Goal: Information Seeking & Learning: Learn about a topic

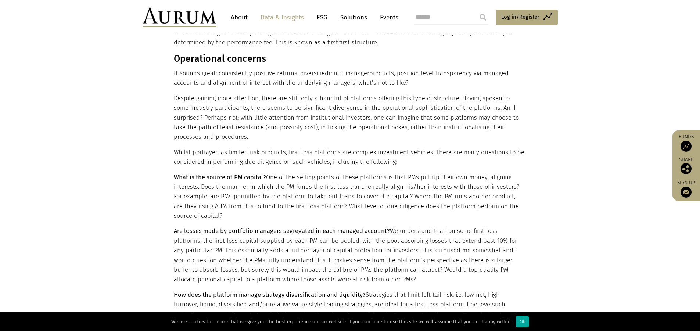
scroll to position [441, 0]
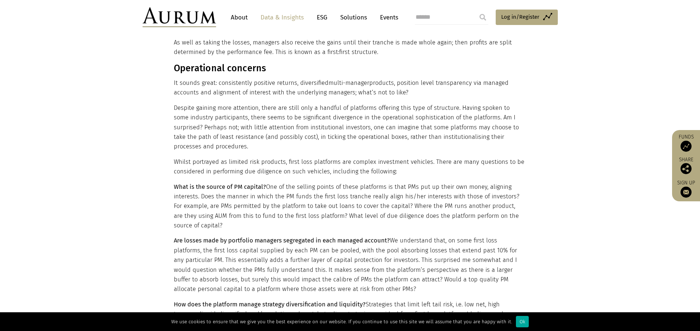
drag, startPoint x: 239, startPoint y: 143, endPoint x: 130, endPoint y: 159, distance: 109.4
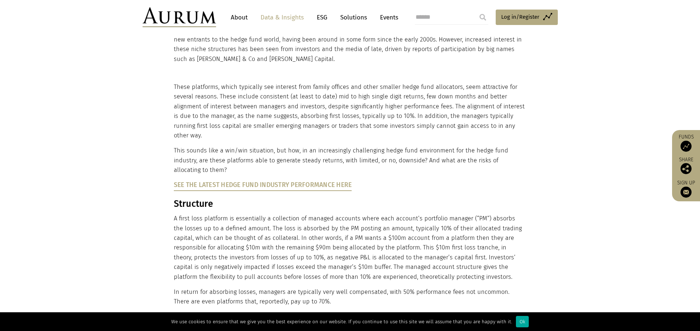
scroll to position [110, 0]
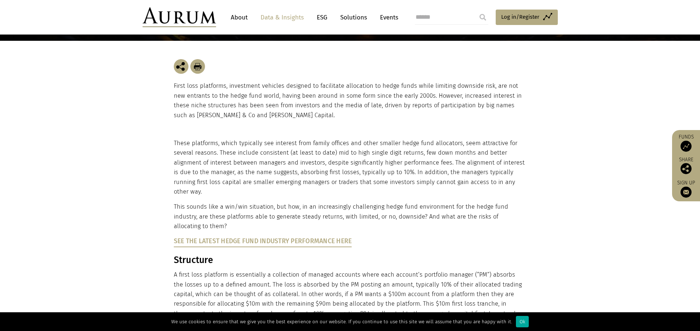
click at [233, 94] on p "First loss platforms, investment vehicles designed to facilitate allocation to …" at bounding box center [350, 100] width 353 height 39
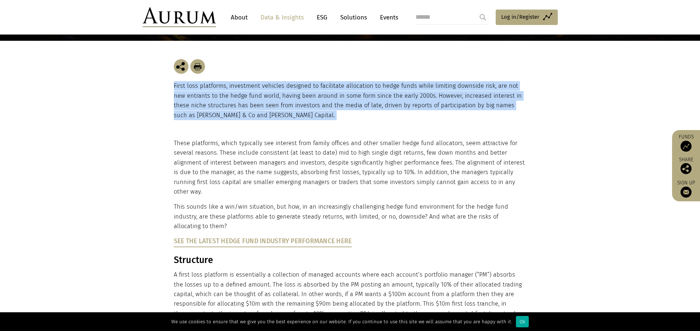
drag, startPoint x: 233, startPoint y: 94, endPoint x: 251, endPoint y: 107, distance: 21.8
click at [233, 95] on p "First loss platforms, investment vehicles designed to facilitate allocation to …" at bounding box center [350, 100] width 353 height 39
click at [277, 118] on p "First loss platforms, investment vehicles designed to facilitate allocation to …" at bounding box center [350, 100] width 353 height 39
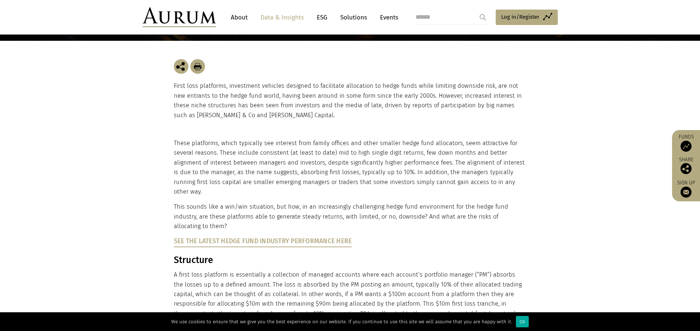
click at [212, 103] on p "First loss platforms, investment vehicles designed to facilitate allocation to …" at bounding box center [350, 100] width 353 height 39
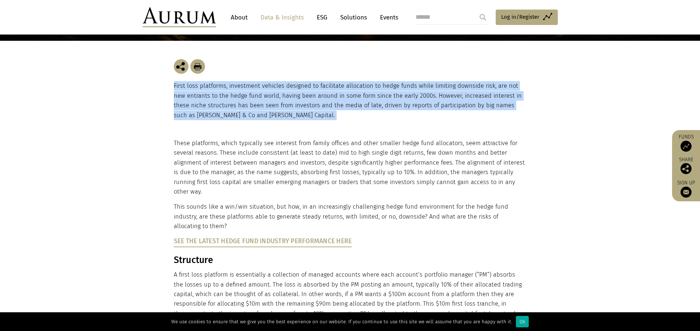
click at [212, 103] on p "First loss platforms, investment vehicles designed to facilitate allocation to …" at bounding box center [350, 100] width 353 height 39
click at [271, 119] on p "First loss platforms, investment vehicles designed to facilitate allocation to …" at bounding box center [350, 100] width 353 height 39
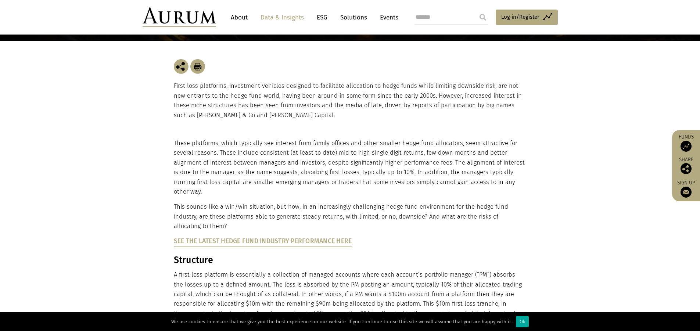
click at [213, 159] on p "These platforms, which typically see interest from family offices and other sma…" at bounding box center [349, 168] width 351 height 58
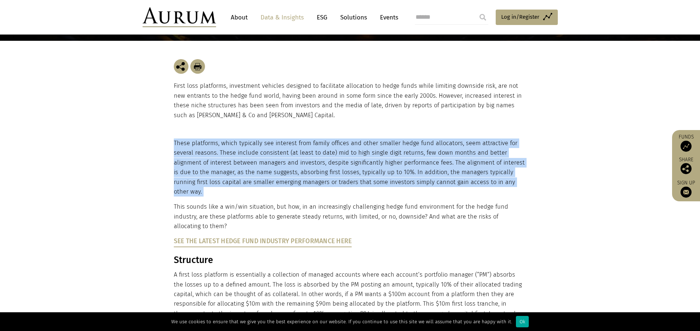
click at [213, 159] on p "These platforms, which typically see interest from family offices and other sma…" at bounding box center [349, 168] width 351 height 58
click at [247, 160] on p "These platforms, which typically see interest from family offices and other sma…" at bounding box center [349, 168] width 351 height 58
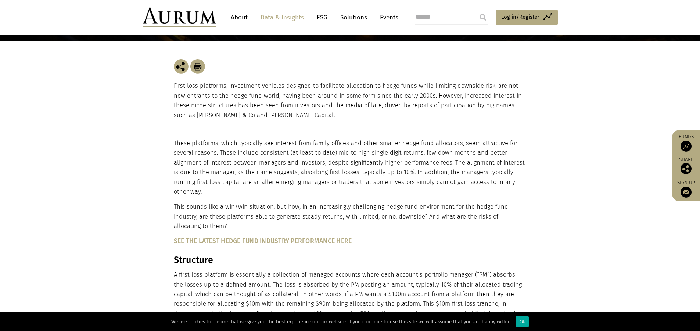
click at [209, 100] on p "First loss platforms, investment vehicles designed to facilitate allocation to …" at bounding box center [350, 100] width 353 height 39
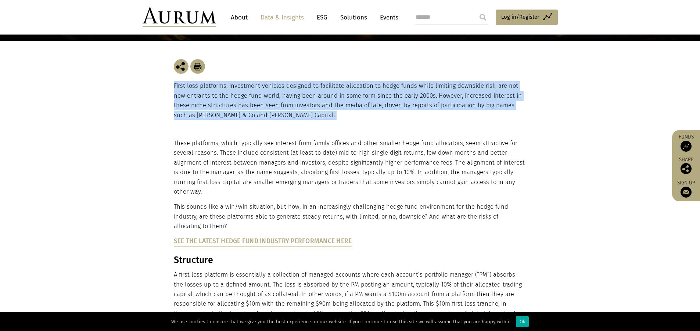
click at [209, 100] on p "First loss platforms, investment vehicles designed to facilitate allocation to …" at bounding box center [350, 100] width 353 height 39
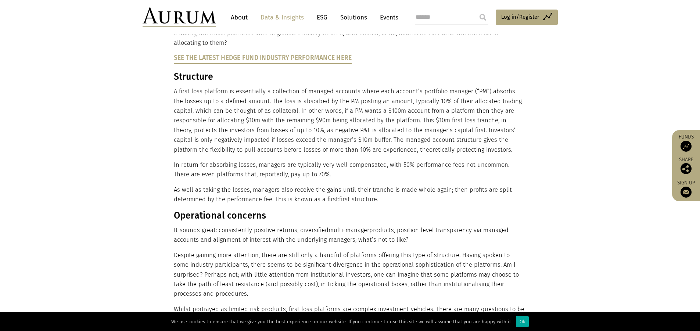
scroll to position [294, 0]
click at [286, 54] on link "See the latest Hedge Fund Industry Performance here" at bounding box center [263, 58] width 178 height 8
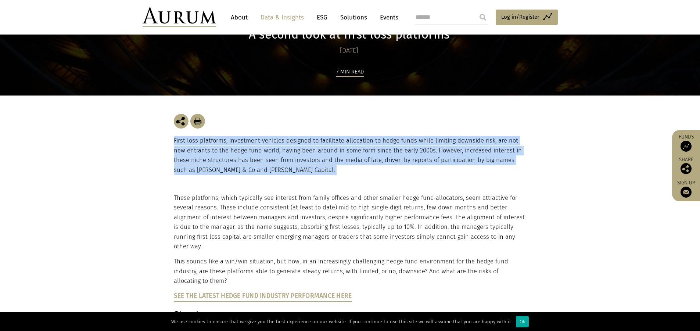
scroll to position [0, 0]
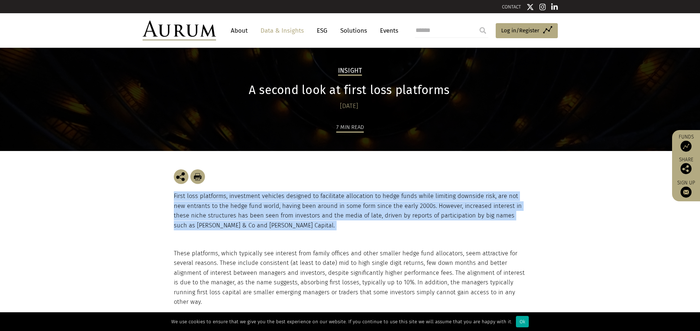
click at [336, 194] on p "First loss platforms, investment vehicles designed to facilitate allocation to …" at bounding box center [350, 210] width 353 height 39
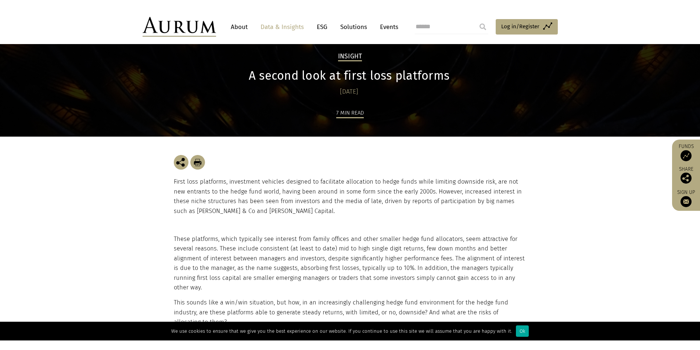
scroll to position [37, 0]
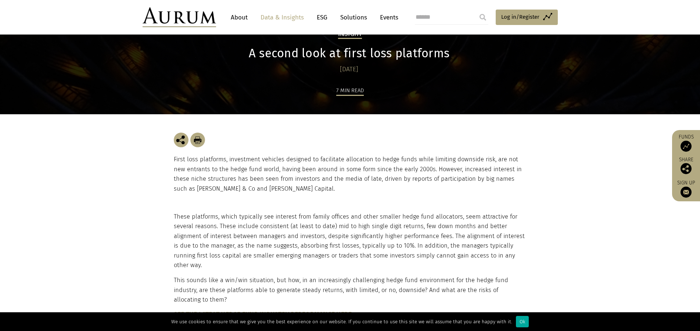
click at [284, 177] on p "First loss platforms, investment vehicles designed to facilitate allocation to …" at bounding box center [350, 174] width 353 height 39
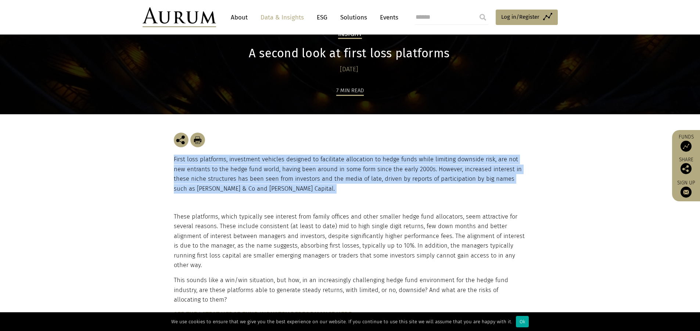
click at [284, 177] on p "First loss platforms, investment vehicles designed to facilitate allocation to …" at bounding box center [350, 174] width 353 height 39
drag, startPoint x: 124, startPoint y: 246, endPoint x: 130, endPoint y: 255, distance: 10.4
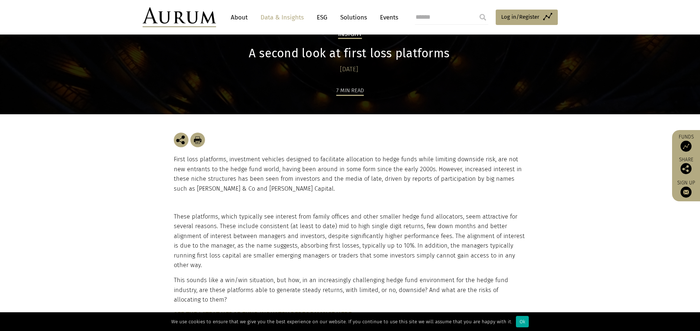
click at [402, 205] on div "First loss platforms, investment vehicles designed to facilitate allocation to …" at bounding box center [350, 163] width 353 height 98
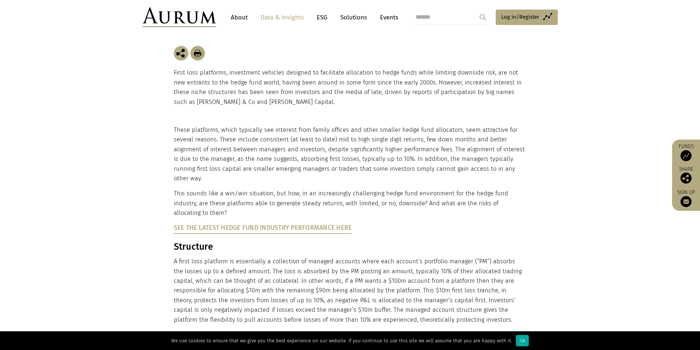
scroll to position [110, 0]
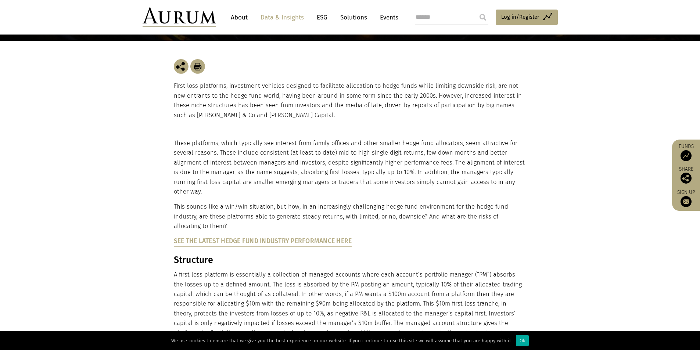
click at [227, 92] on p "First loss platforms, investment vehicles designed to facilitate allocation to …" at bounding box center [350, 100] width 353 height 39
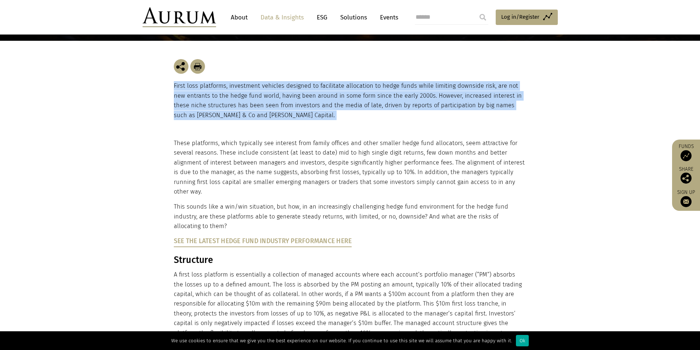
click at [227, 92] on p "First loss platforms, investment vehicles designed to facilitate allocation to …" at bounding box center [350, 100] width 353 height 39
click at [275, 115] on p "First loss platforms, investment vehicles designed to facilitate allocation to …" at bounding box center [350, 100] width 353 height 39
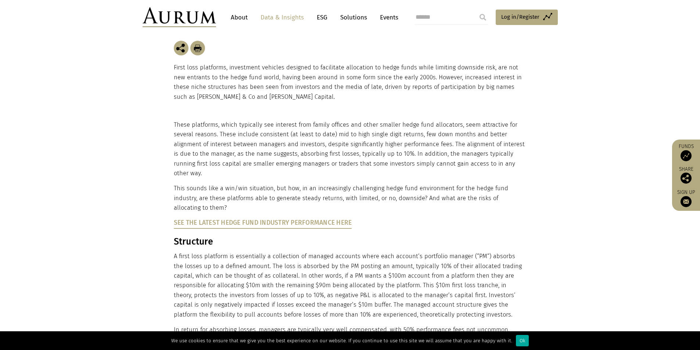
scroll to position [147, 0]
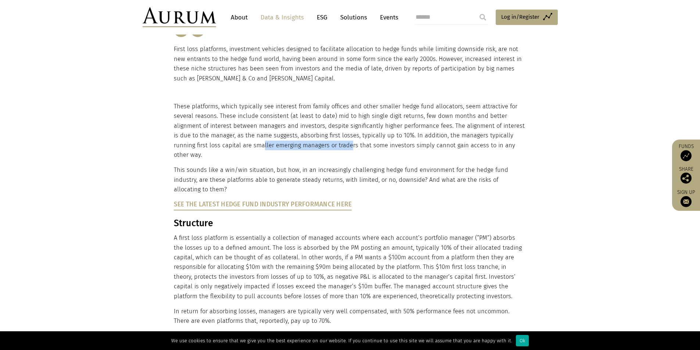
drag, startPoint x: 240, startPoint y: 146, endPoint x: 328, endPoint y: 146, distance: 88.2
click at [328, 146] on p "These platforms, which typically see interest from family offices and other sma…" at bounding box center [349, 131] width 351 height 58
drag, startPoint x: 328, startPoint y: 146, endPoint x: 320, endPoint y: 145, distance: 8.5
click at [328, 146] on p "These platforms, which typically see interest from family offices and other sma…" at bounding box center [349, 131] width 351 height 58
click at [318, 145] on p "These platforms, which typically see interest from family offices and other sma…" at bounding box center [349, 131] width 351 height 58
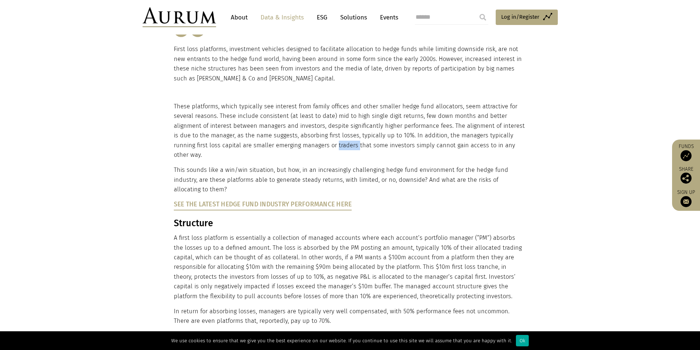
click at [318, 145] on p "These platforms, which typically see interest from family offices and other sma…" at bounding box center [349, 131] width 351 height 58
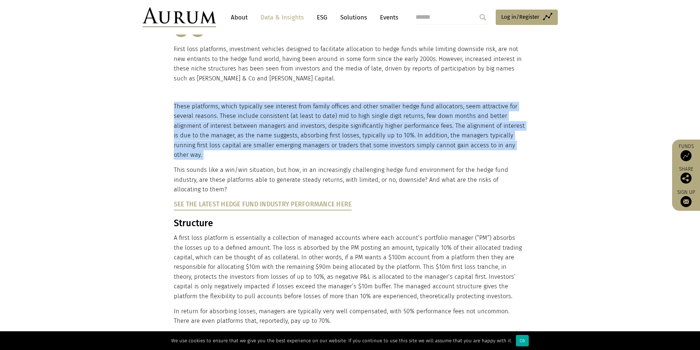
click at [318, 145] on p "These platforms, which typically see interest from family offices and other sma…" at bounding box center [349, 131] width 351 height 58
click at [417, 131] on p "These platforms, which typically see interest from family offices and other sma…" at bounding box center [349, 131] width 351 height 58
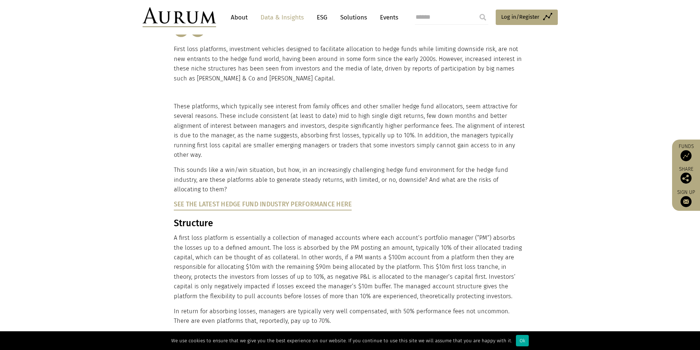
click at [438, 144] on p "These platforms, which typically see interest from family offices and other sma…" at bounding box center [349, 131] width 351 height 58
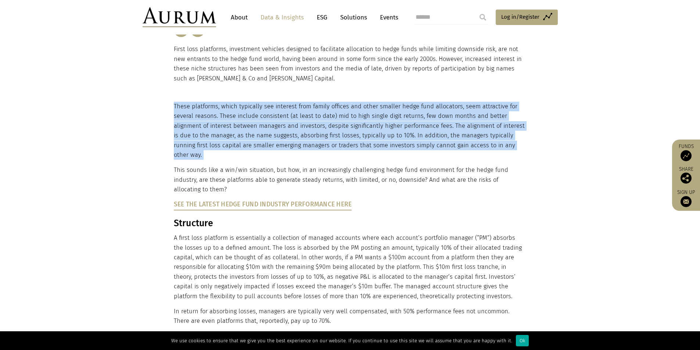
click at [438, 144] on p "These platforms, which typically see interest from family offices and other sma…" at bounding box center [349, 131] width 351 height 58
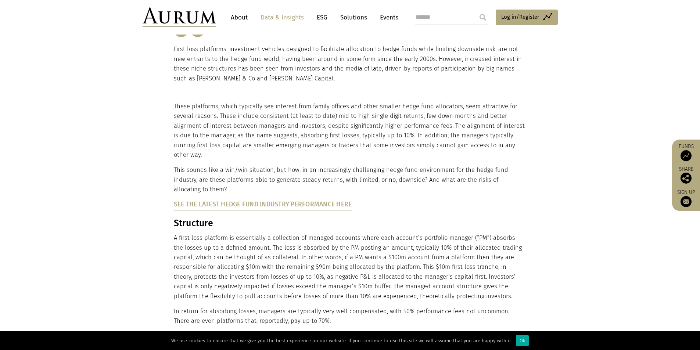
click at [251, 165] on p "This sounds like a win/win situation, but how, in an increasingly challenging h…" at bounding box center [349, 179] width 351 height 29
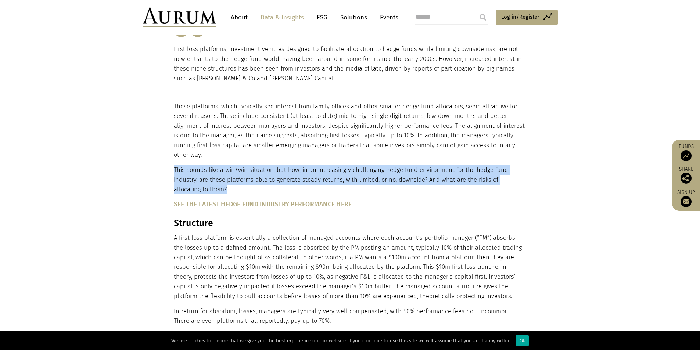
click at [251, 165] on p "This sounds like a win/win situation, but how, in an increasingly challenging h…" at bounding box center [349, 179] width 351 height 29
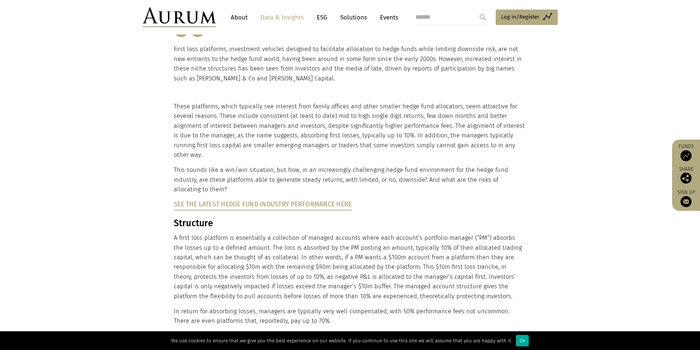
click at [262, 137] on p "These platforms, which typically see interest from family offices and other sma…" at bounding box center [349, 131] width 351 height 58
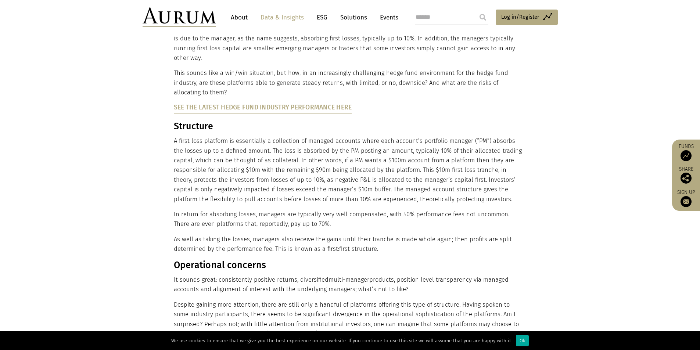
scroll to position [257, 0]
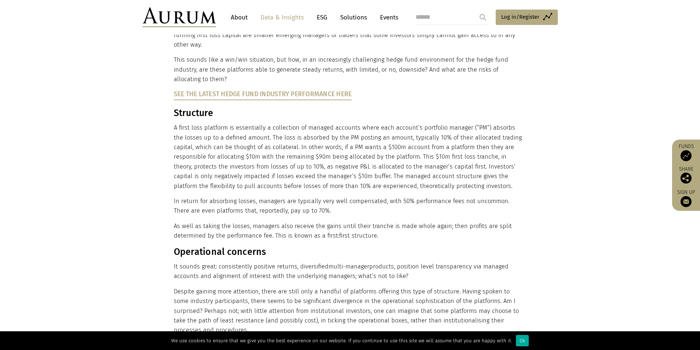
click at [191, 135] on p "A first loss platform is essentially a collection of managed accounts where eac…" at bounding box center [349, 157] width 351 height 68
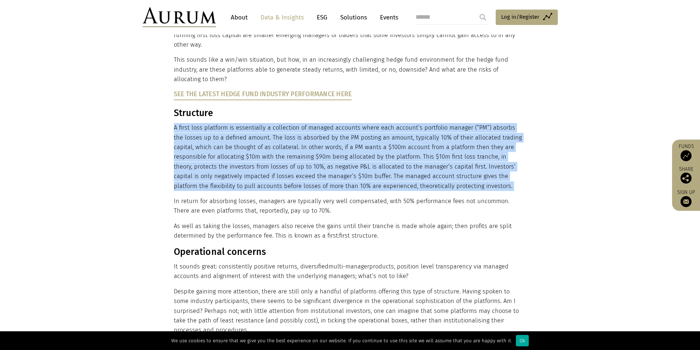
drag, startPoint x: 191, startPoint y: 135, endPoint x: 273, endPoint y: 156, distance: 84.6
click at [194, 135] on p "A first loss platform is essentially a collection of managed accounts where eac…" at bounding box center [349, 157] width 351 height 68
click at [273, 156] on p "A first loss platform is essentially a collection of managed accounts where eac…" at bounding box center [349, 157] width 351 height 68
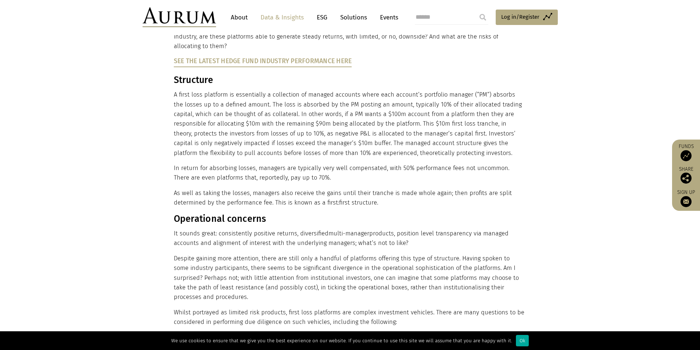
scroll to position [331, 0]
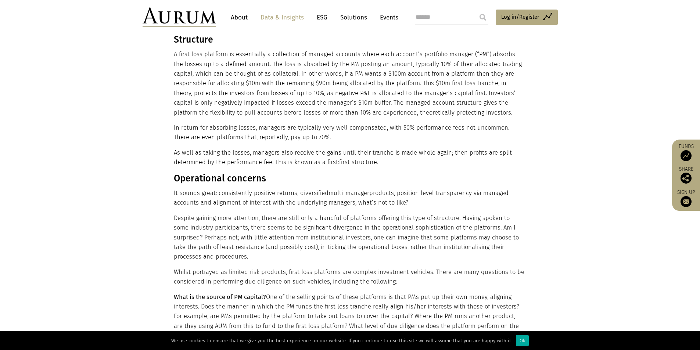
click at [254, 107] on p "A first loss platform is essentially a collection of managed accounts where eac…" at bounding box center [349, 84] width 351 height 68
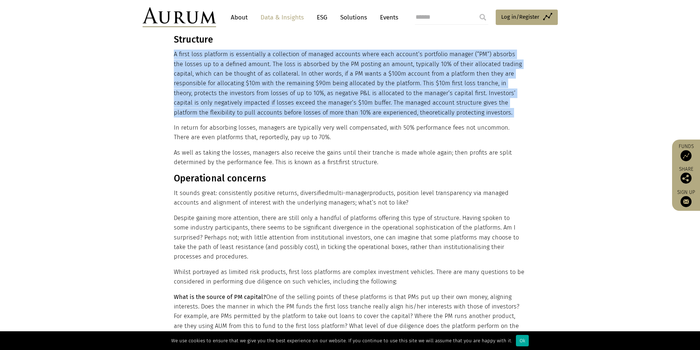
click at [254, 107] on p "A first loss platform is essentially a collection of managed accounts where eac…" at bounding box center [349, 84] width 351 height 68
click at [275, 107] on p "A first loss platform is essentially a collection of managed accounts where eac…" at bounding box center [349, 84] width 351 height 68
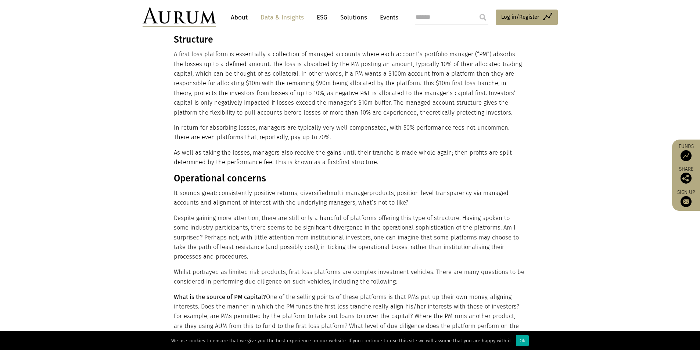
click at [310, 129] on p "In return for absorbing losses, managers are typically very well compensated, w…" at bounding box center [349, 132] width 351 height 19
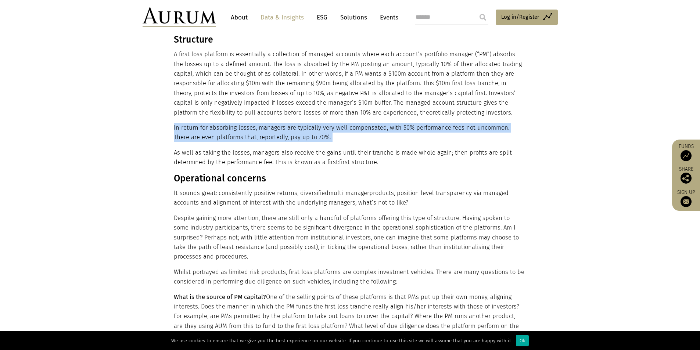
click at [310, 129] on p "In return for absorbing losses, managers are typically very well compensated, w…" at bounding box center [349, 132] width 351 height 19
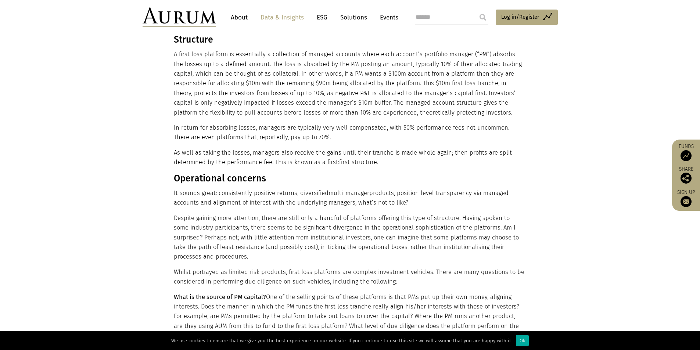
click at [245, 195] on p "It sounds great: consistently positive returns, diversified multi-manager produ…" at bounding box center [349, 198] width 351 height 19
click at [233, 123] on p "In return for absorbing losses, managers are typically very well compensated, w…" at bounding box center [349, 132] width 351 height 19
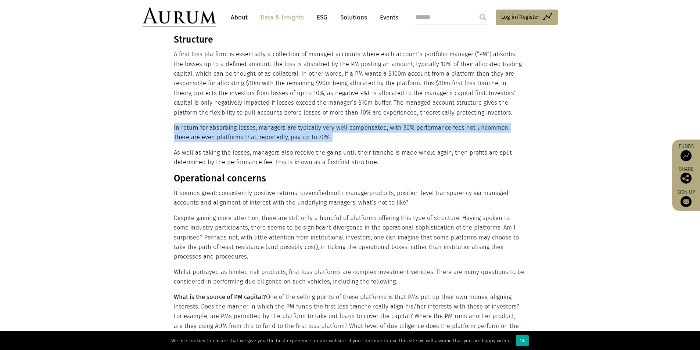
drag, startPoint x: 233, startPoint y: 122, endPoint x: 254, endPoint y: 138, distance: 26.2
click at [233, 123] on p "In return for absorbing losses, managers are typically very well compensated, w…" at bounding box center [349, 132] width 351 height 19
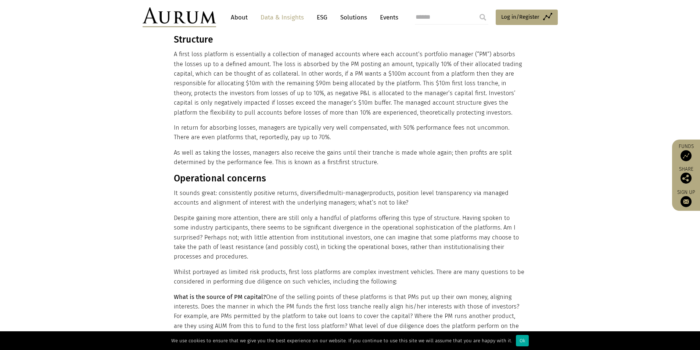
click at [266, 148] on p "As well as taking the losses, managers also receive the gains until their tranc…" at bounding box center [349, 157] width 351 height 19
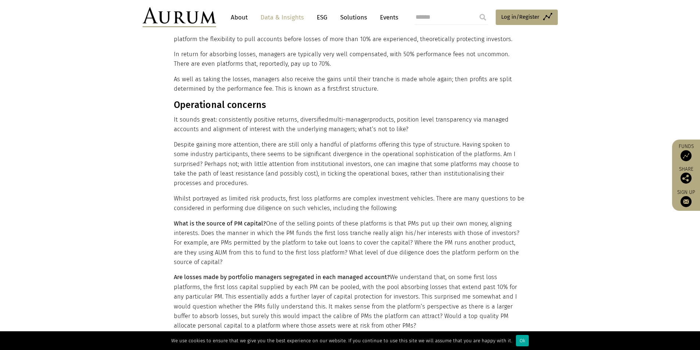
scroll to position [368, 0]
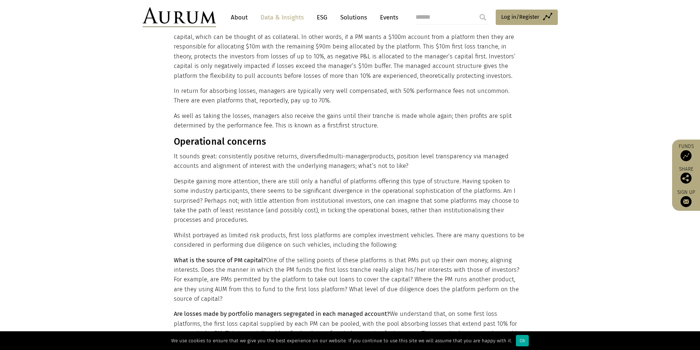
click at [222, 115] on p "As well as taking the losses, managers also receive the gains until their tranc…" at bounding box center [349, 120] width 351 height 19
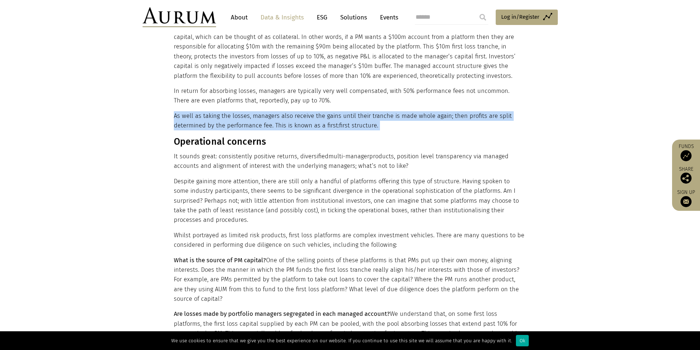
drag, startPoint x: 222, startPoint y: 115, endPoint x: 234, endPoint y: 125, distance: 16.1
click at [221, 115] on p "As well as taking the losses, managers also receive the gains until their tranc…" at bounding box center [349, 120] width 351 height 19
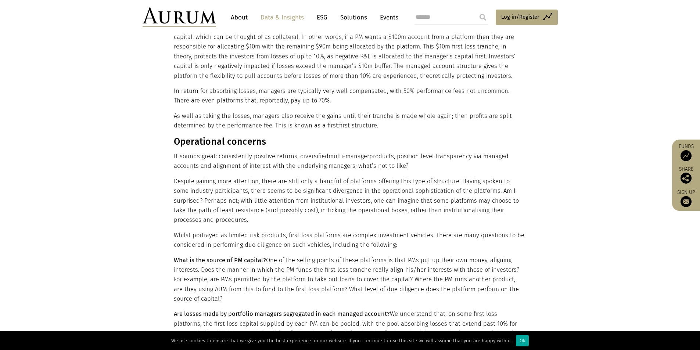
click at [282, 152] on p "It sounds great: consistently positive returns, diversified multi-manager produ…" at bounding box center [349, 161] width 351 height 19
click at [288, 111] on p "As well as taking the losses, managers also receive the gains until their tranc…" at bounding box center [349, 120] width 351 height 19
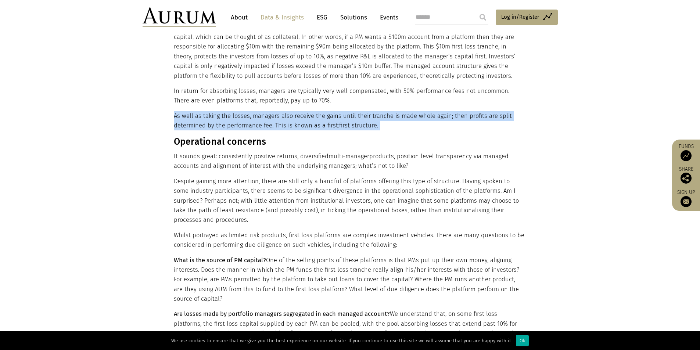
click at [288, 111] on p "As well as taking the losses, managers also receive the gains until their tranc…" at bounding box center [349, 120] width 351 height 19
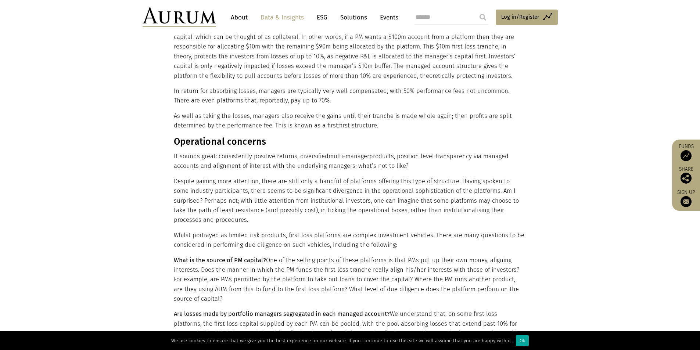
click at [361, 153] on span "multi-manager" at bounding box center [349, 156] width 41 height 7
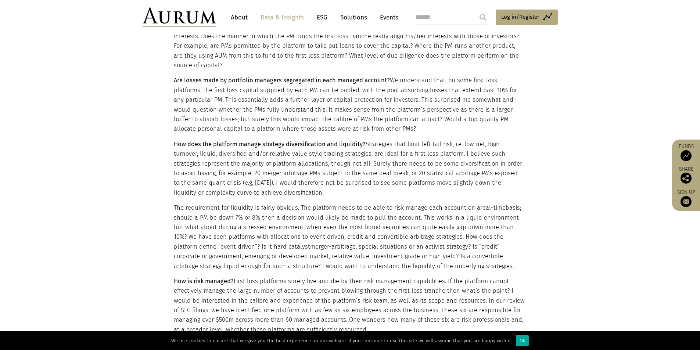
scroll to position [588, 0]
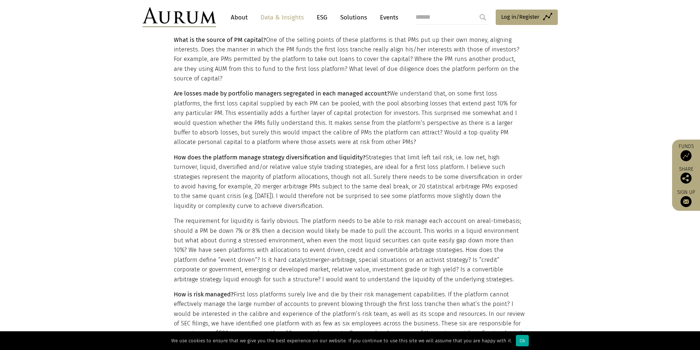
drag, startPoint x: 302, startPoint y: 193, endPoint x: 270, endPoint y: 179, distance: 35.2
click at [270, 179] on p "How does the platform manage strategy diversification and liquidity? Strategies…" at bounding box center [349, 182] width 351 height 58
click at [270, 180] on p "How does the platform manage strategy diversification and liquidity? Strategies…" at bounding box center [349, 182] width 351 height 58
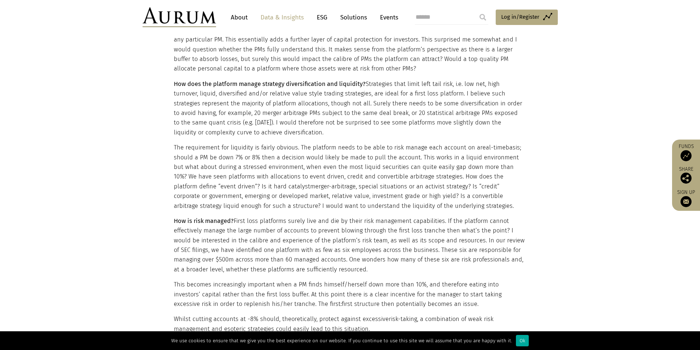
click at [278, 226] on p "How is risk managed? First loss platforms surely live and die by their risk man…" at bounding box center [349, 245] width 351 height 58
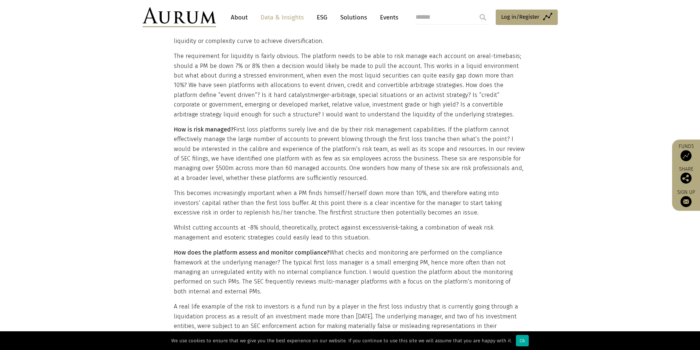
scroll to position [809, 0]
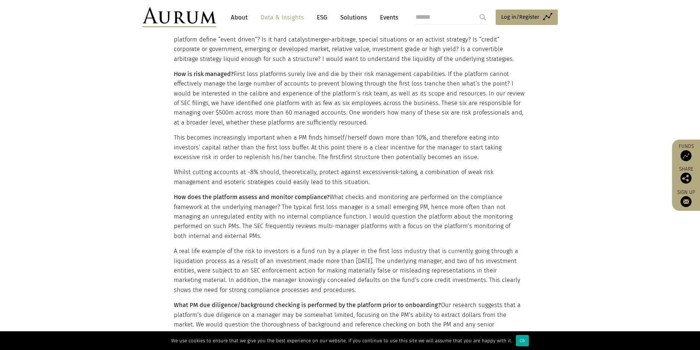
click at [246, 198] on p "How does the platform assess and monitor compliance? What checks and monitoring…" at bounding box center [349, 217] width 351 height 49
click at [247, 199] on p "How does the platform assess and monitor compliance? What checks and monitoring…" at bounding box center [349, 217] width 351 height 49
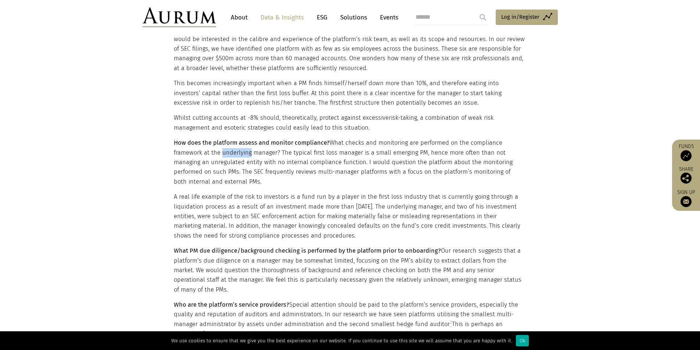
scroll to position [919, 0]
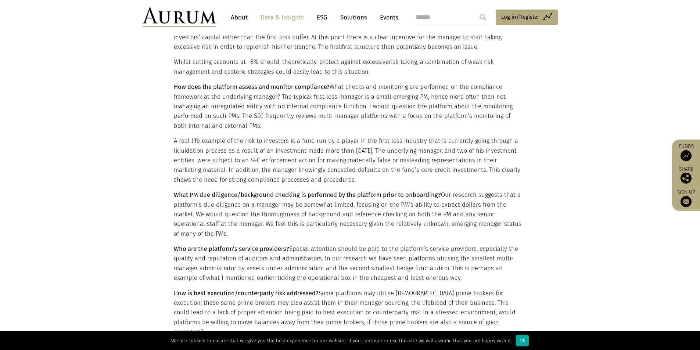
click at [218, 148] on p "A real life example of the risk to investors is a fund run by a player in the f…" at bounding box center [349, 160] width 351 height 49
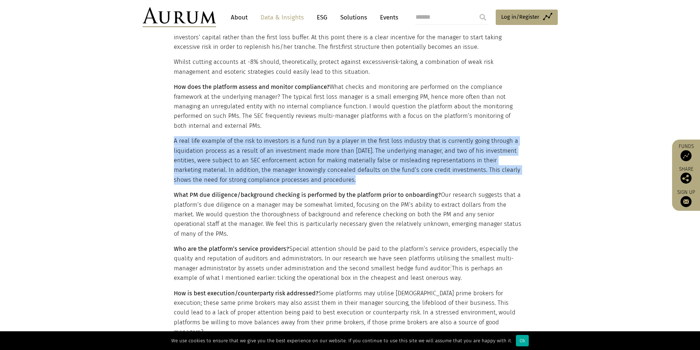
click at [218, 148] on p "A real life example of the risk to investors is a fund run by a player in the f…" at bounding box center [349, 160] width 351 height 49
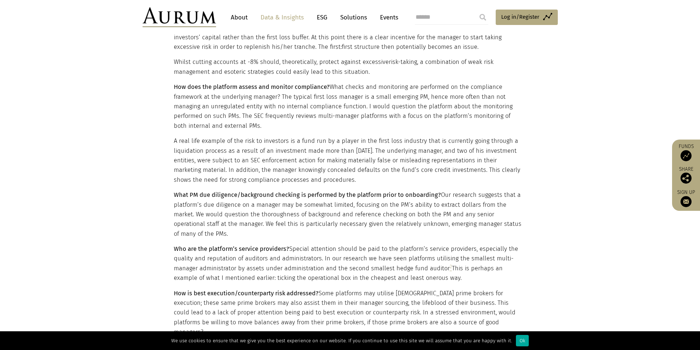
click at [247, 192] on p "What PM due diligence/background checking is performed by the platform prior to…" at bounding box center [349, 214] width 351 height 49
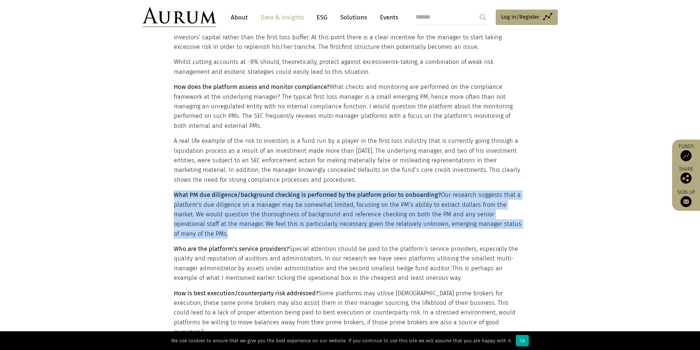
click at [247, 192] on p "What PM due diligence/background checking is performed by the platform prior to…" at bounding box center [349, 214] width 351 height 49
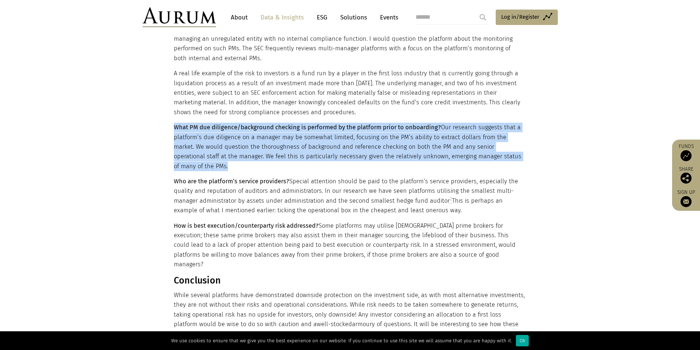
scroll to position [992, 0]
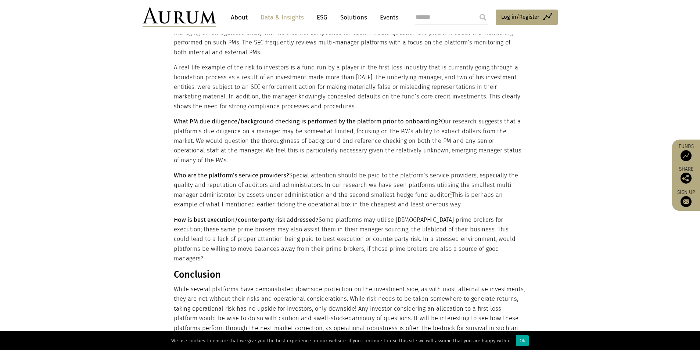
click at [227, 174] on p "Who are the platform’s service providers? Special attention should be paid to t…" at bounding box center [349, 190] width 351 height 39
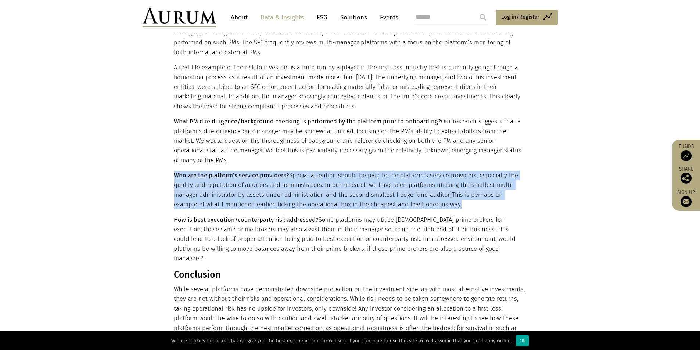
click at [227, 174] on p "Who are the platform’s service providers? Special attention should be paid to t…" at bounding box center [349, 190] width 351 height 39
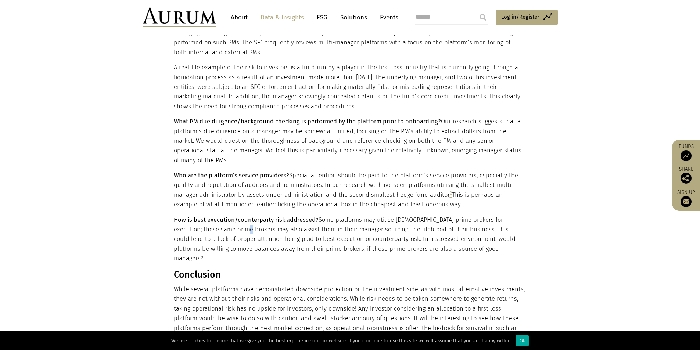
click at [230, 215] on p "How is best execution/counterparty risk addressed? Some platforms may utilise U…" at bounding box center [349, 239] width 351 height 49
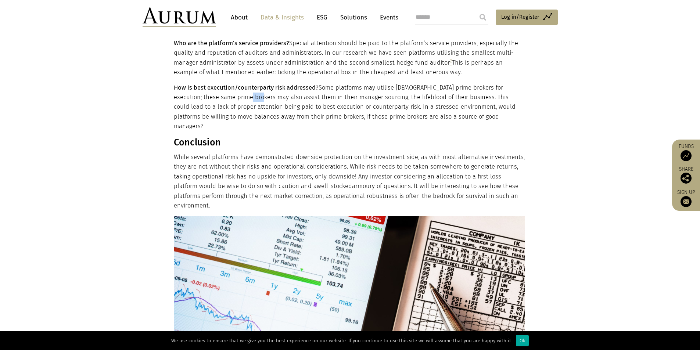
scroll to position [1139, 0]
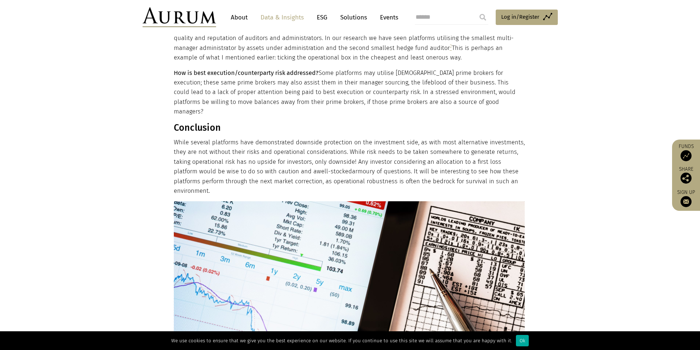
click at [182, 138] on p "While several platforms have demonstrated downside protection on the investment…" at bounding box center [349, 167] width 351 height 58
click at [181, 138] on p "While several platforms have demonstrated downside protection on the investment…" at bounding box center [349, 167] width 351 height 58
click at [179, 138] on p "While several platforms have demonstrated downside protection on the investment…" at bounding box center [349, 167] width 351 height 58
click at [236, 146] on p "While several platforms have demonstrated downside protection on the investment…" at bounding box center [349, 167] width 351 height 58
click at [209, 138] on p "While several platforms have demonstrated downside protection on the investment…" at bounding box center [349, 167] width 351 height 58
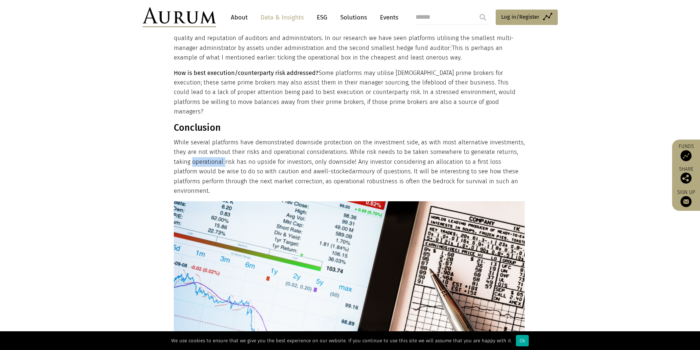
click at [209, 138] on p "While several platforms have demonstrated downside protection on the investment…" at bounding box center [349, 167] width 351 height 58
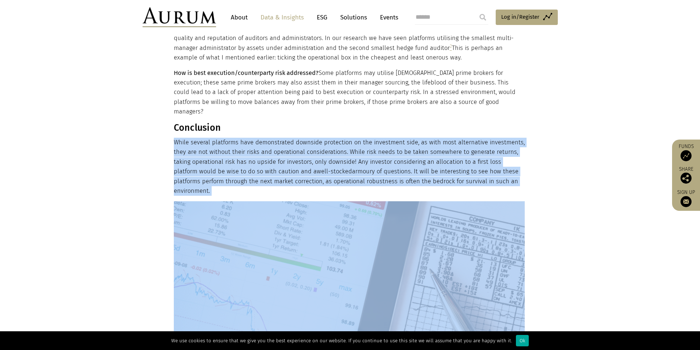
click at [209, 138] on p "While several platforms have demonstrated downside protection on the investment…" at bounding box center [349, 167] width 351 height 58
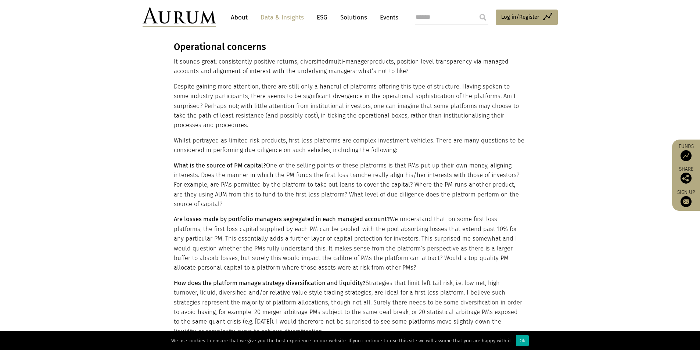
scroll to position [441, 0]
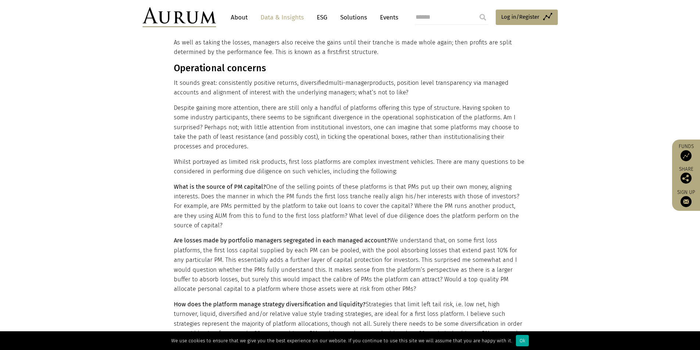
click at [189, 78] on p "It sounds great: consistently positive returns, diversified multi-manager produ…" at bounding box center [349, 87] width 351 height 19
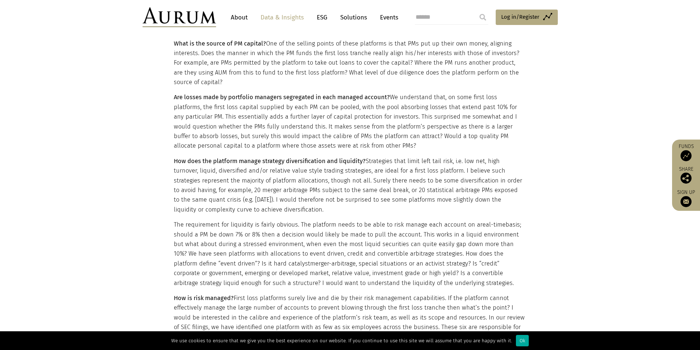
scroll to position [588, 0]
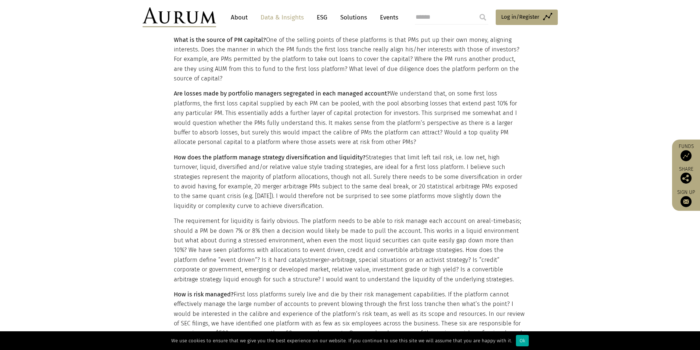
click at [378, 154] on p "How does the platform manage strategy diversification and liquidity? Strategies…" at bounding box center [349, 182] width 351 height 58
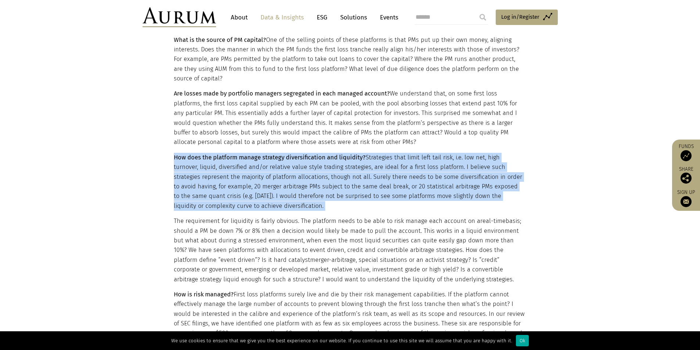
click at [378, 154] on p "How does the platform manage strategy diversification and liquidity? Strategies…" at bounding box center [349, 182] width 351 height 58
click at [428, 175] on p "How does the platform manage strategy diversification and liquidity? Strategies…" at bounding box center [349, 182] width 351 height 58
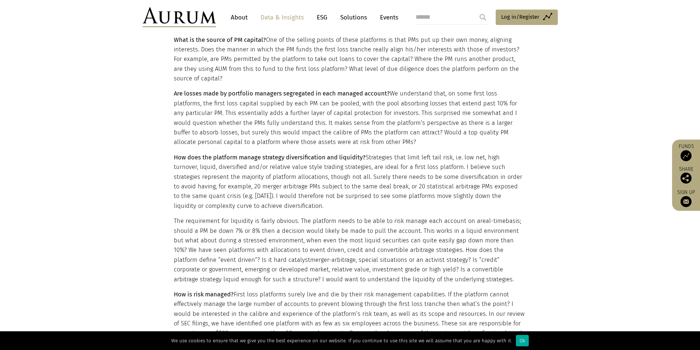
click at [411, 226] on p "The requirement for liquidity is fairly obvious. The platform needs to be able …" at bounding box center [349, 250] width 351 height 68
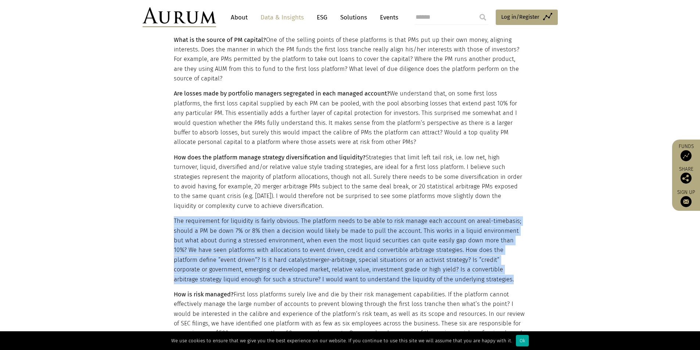
click at [411, 226] on p "The requirement for liquidity is fairly obvious. The platform needs to be able …" at bounding box center [349, 250] width 351 height 68
click at [411, 222] on p "The requirement for liquidity is fairly obvious. The platform needs to be able …" at bounding box center [349, 250] width 351 height 68
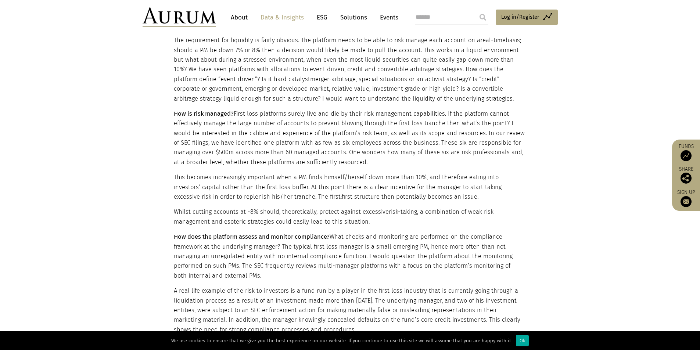
scroll to position [772, 0]
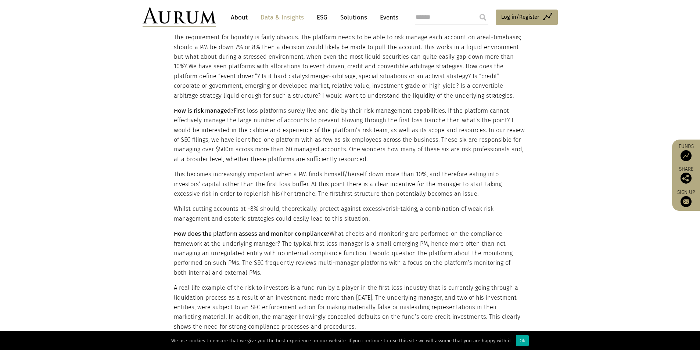
click at [440, 244] on p "How does the platform assess and monitor compliance? What checks and monitoring…" at bounding box center [349, 253] width 351 height 49
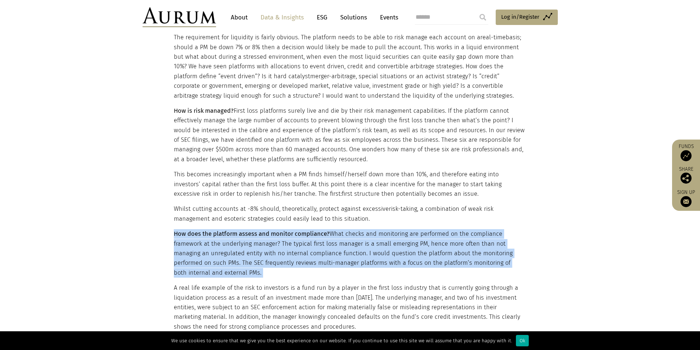
click at [439, 244] on p "How does the platform assess and monitor compliance? What checks and monitoring…" at bounding box center [349, 253] width 351 height 49
click at [272, 246] on p "How does the platform assess and monitor compliance? What checks and monitoring…" at bounding box center [349, 253] width 351 height 49
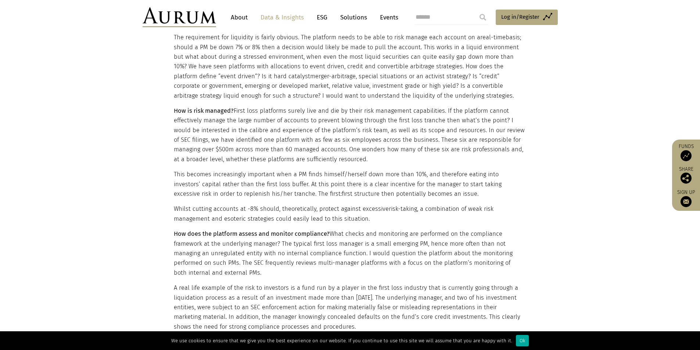
click at [265, 184] on p "This becomes increasingly important when a PM finds himself/herself down more t…" at bounding box center [349, 184] width 351 height 29
click at [264, 184] on p "This becomes increasingly important when a PM finds himself/herself down more t…" at bounding box center [349, 184] width 351 height 29
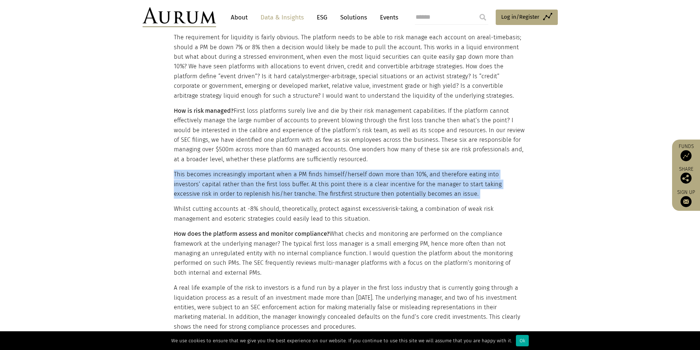
click at [264, 184] on p "This becomes increasingly important when a PM finds himself/herself down more t…" at bounding box center [349, 184] width 351 height 29
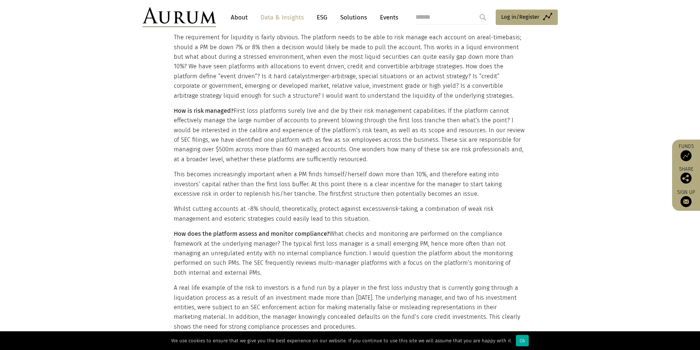
click at [303, 204] on p "Whilst cutting accounts at -8% should, theoretically, protect against excessive…" at bounding box center [349, 213] width 351 height 19
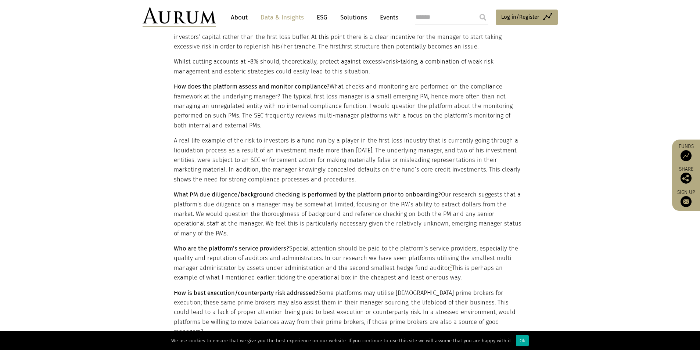
scroll to position [919, 0]
click at [344, 151] on p "A real life example of the risk to investors is a fund run by a player in the f…" at bounding box center [349, 160] width 351 height 49
click at [342, 151] on p "A real life example of the risk to investors is a fund run by a player in the f…" at bounding box center [349, 160] width 351 height 49
click at [342, 152] on p "A real life example of the risk to investors is a fund run by a player in the f…" at bounding box center [349, 160] width 351 height 49
click at [343, 154] on p "A real life example of the risk to investors is a fund run by a player in the f…" at bounding box center [349, 160] width 351 height 49
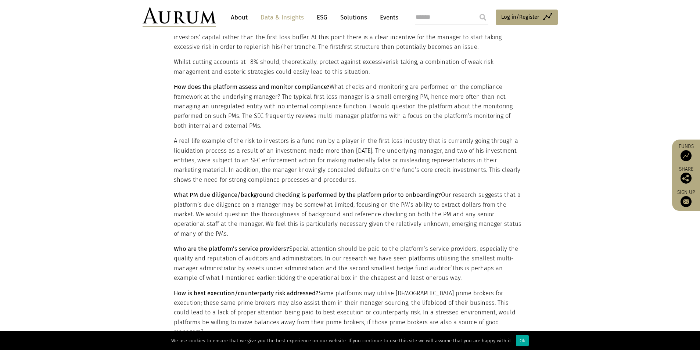
click at [414, 191] on strong "What PM due diligence/background checking is performed by the platform prior to…" at bounding box center [307, 194] width 267 height 7
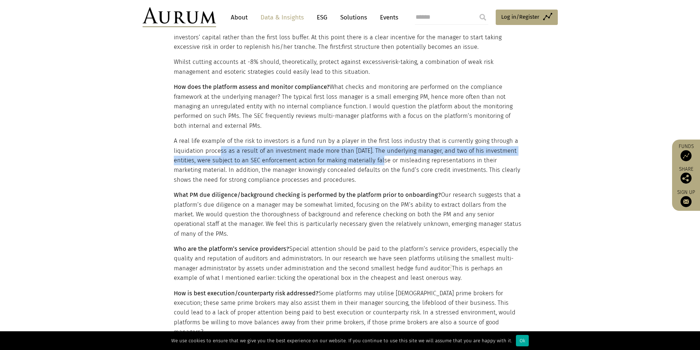
drag, startPoint x: 233, startPoint y: 140, endPoint x: 394, endPoint y: 151, distance: 161.7
click at [394, 151] on p "A real life example of the risk to investors is a fund run by a player in the f…" at bounding box center [349, 160] width 351 height 49
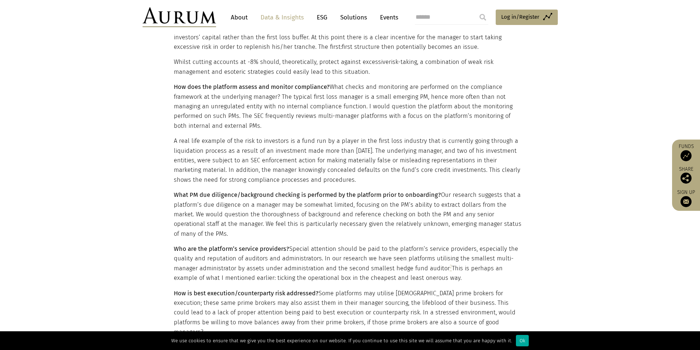
scroll to position [956, 0]
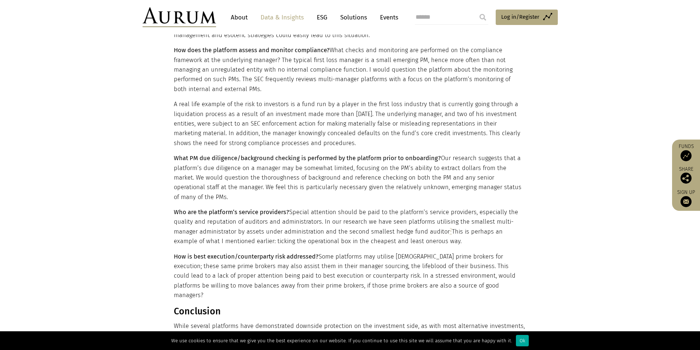
click at [209, 164] on p "What PM due diligence/background checking is performed by the platform prior to…" at bounding box center [349, 178] width 351 height 49
click at [212, 164] on p "What PM due diligence/background checking is performed by the platform prior to…" at bounding box center [349, 178] width 351 height 49
click at [390, 208] on p "Who are the platform’s service providers? Special attention should be paid to t…" at bounding box center [349, 227] width 351 height 39
click at [232, 168] on p "What PM due diligence/background checking is performed by the platform prior to…" at bounding box center [349, 178] width 351 height 49
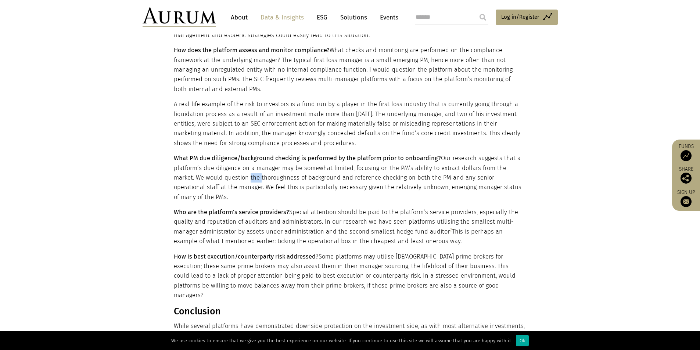
click at [232, 168] on p "What PM due diligence/background checking is performed by the platform prior to…" at bounding box center [349, 178] width 351 height 49
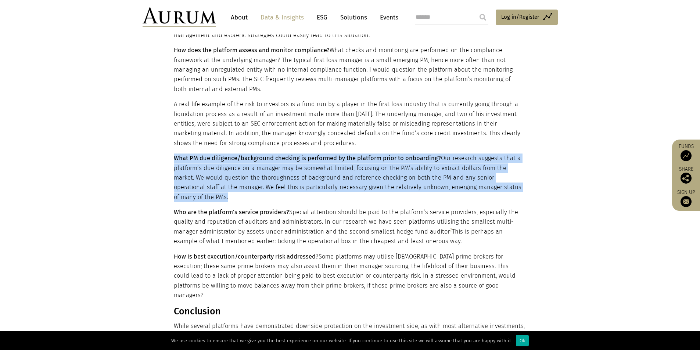
click at [233, 168] on p "What PM due diligence/background checking is performed by the platform prior to…" at bounding box center [349, 178] width 351 height 49
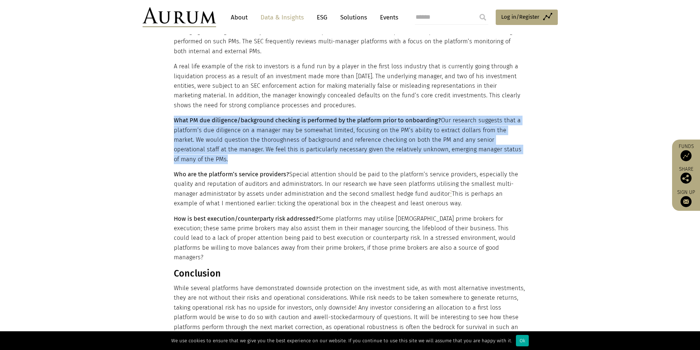
scroll to position [1029, 0]
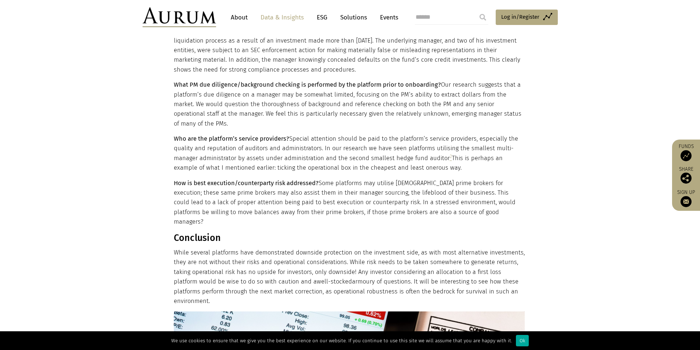
click at [319, 134] on p "Who are the platform’s service providers? Special attention should be paid to t…" at bounding box center [349, 153] width 351 height 39
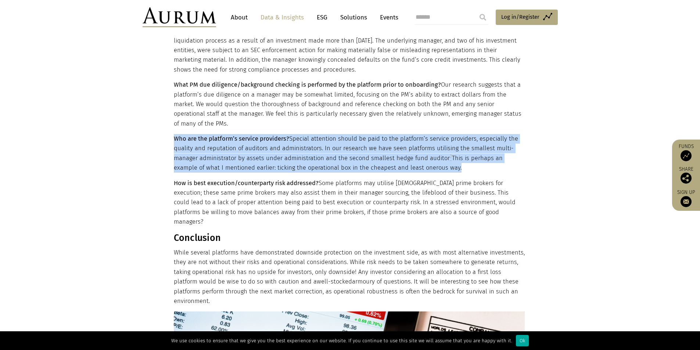
click at [319, 134] on p "Who are the platform’s service providers? Special attention should be paid to t…" at bounding box center [349, 153] width 351 height 39
click at [437, 139] on p "Who are the platform’s service providers? Special attention should be paid to t…" at bounding box center [349, 153] width 351 height 39
click at [315, 142] on p "Who are the platform’s service providers? Special attention should be paid to t…" at bounding box center [349, 153] width 351 height 39
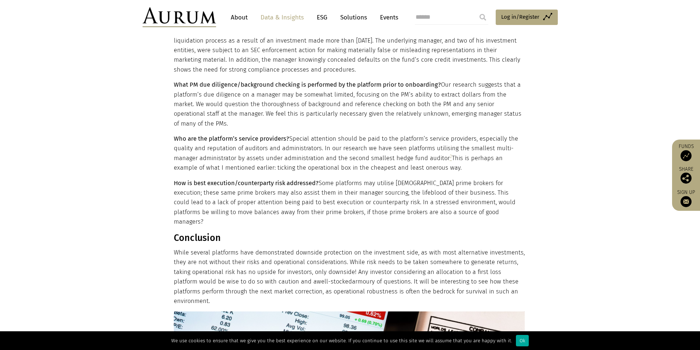
click at [214, 182] on p "How is best execution/counterparty risk addressed? Some platforms may utilise U…" at bounding box center [349, 203] width 351 height 49
click at [214, 181] on p "How is best execution/counterparty risk addressed? Some platforms may utilise U…" at bounding box center [349, 203] width 351 height 49
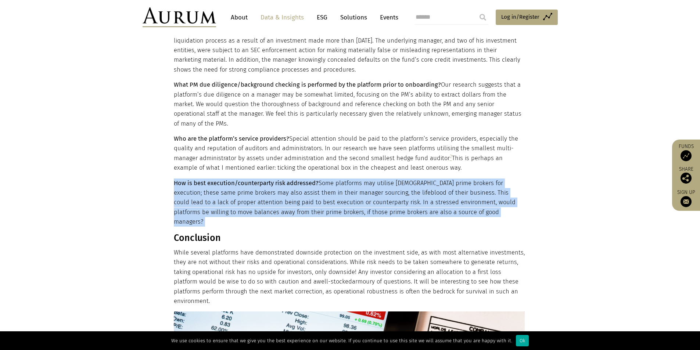
click at [214, 181] on p "How is best execution/counterparty risk addressed? Some platforms may utilise U…" at bounding box center [349, 203] width 351 height 49
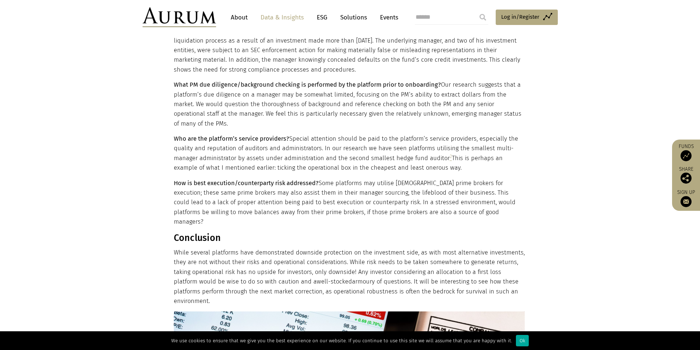
click at [357, 108] on p "What PM due diligence/background checking is performed by the platform prior to…" at bounding box center [349, 104] width 351 height 49
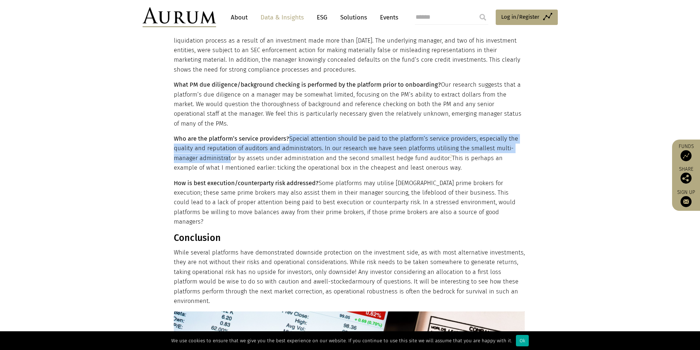
drag, startPoint x: 287, startPoint y: 124, endPoint x: 227, endPoint y: 138, distance: 61.2
click at [227, 138] on p "Who are the platform’s service providers? Special attention should be paid to t…" at bounding box center [349, 153] width 351 height 39
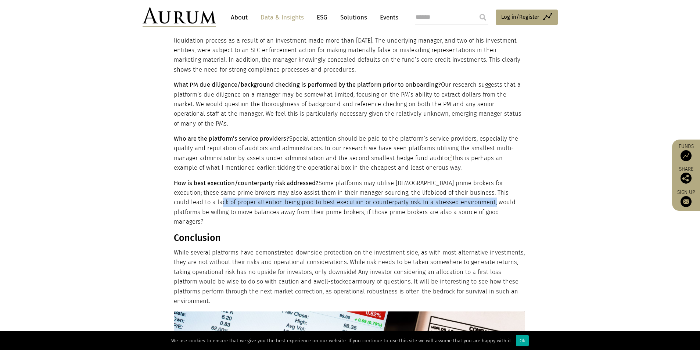
drag, startPoint x: 192, startPoint y: 183, endPoint x: 453, endPoint y: 185, distance: 260.9
click at [453, 185] on p "How is best execution/counterparty risk addressed? Some platforms may utilise U…" at bounding box center [349, 203] width 351 height 49
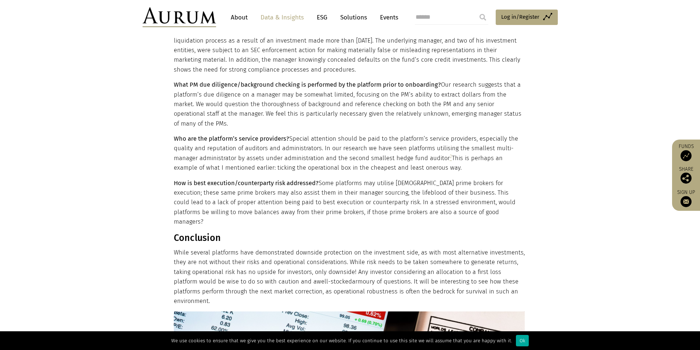
click at [438, 184] on p "How is best execution/counterparty risk addressed? Some platforms may utilise U…" at bounding box center [349, 203] width 351 height 49
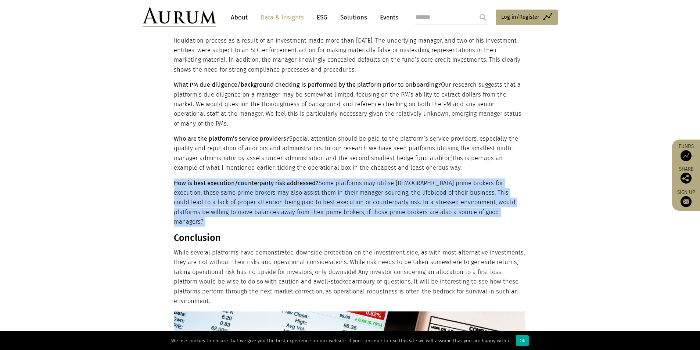
drag, startPoint x: 438, startPoint y: 184, endPoint x: 397, endPoint y: 193, distance: 41.8
click at [438, 184] on p "How is best execution/counterparty risk addressed? Some platforms may utilise U…" at bounding box center [349, 203] width 351 height 49
drag, startPoint x: 333, startPoint y: 194, endPoint x: 320, endPoint y: 194, distance: 13.2
click at [333, 194] on p "How is best execution/counterparty risk addressed? Some platforms may utilise U…" at bounding box center [349, 203] width 351 height 49
click at [183, 194] on p "How is best execution/counterparty risk addressed? Some platforms may utilise U…" at bounding box center [349, 203] width 351 height 49
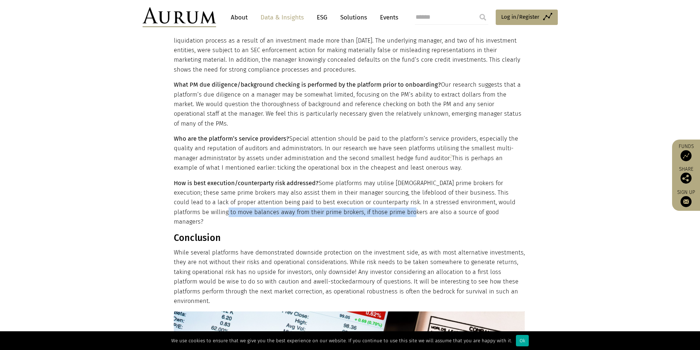
drag, startPoint x: 174, startPoint y: 194, endPoint x: 356, endPoint y: 194, distance: 181.9
click at [356, 194] on p "How is best execution/counterparty risk addressed? Some platforms may utilise U…" at bounding box center [349, 203] width 351 height 49
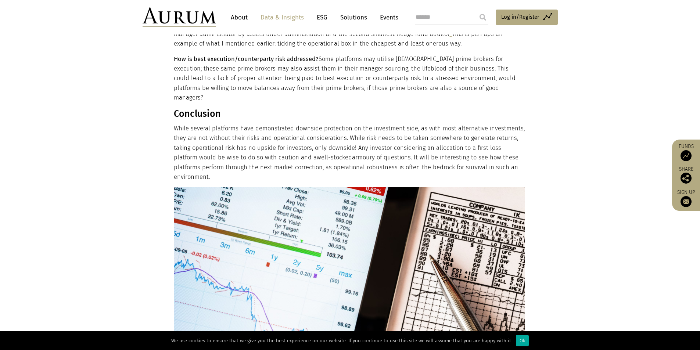
scroll to position [1250, 0]
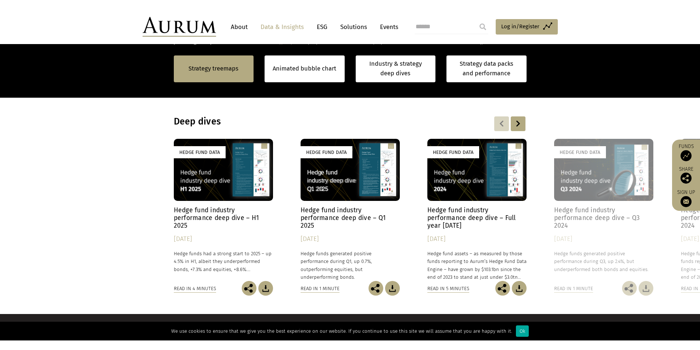
scroll to position [527, 0]
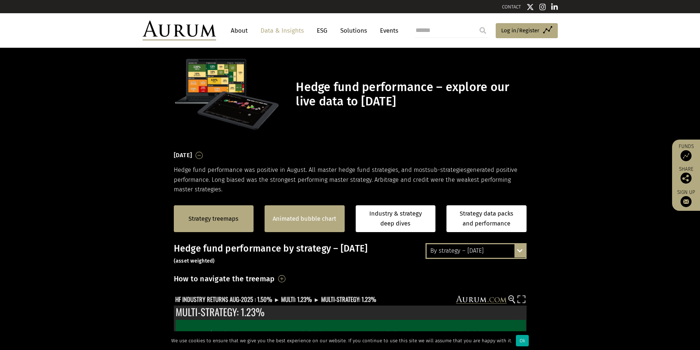
click at [319, 230] on div "Animated bubble chart" at bounding box center [305, 218] width 80 height 27
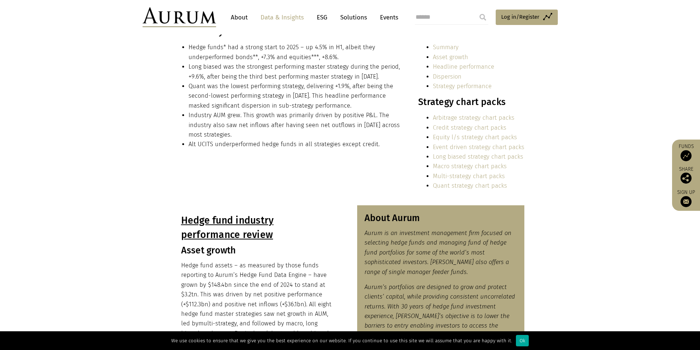
scroll to position [147, 0]
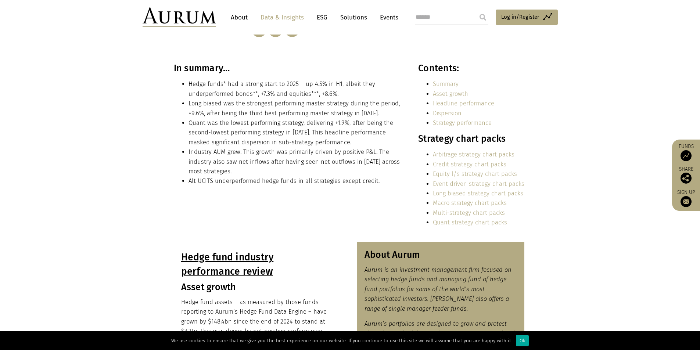
click at [232, 92] on li "Hedge funds* had a strong start to 2025 – up 4.5% in H1, albeit they underperfo…" at bounding box center [296, 88] width 214 height 19
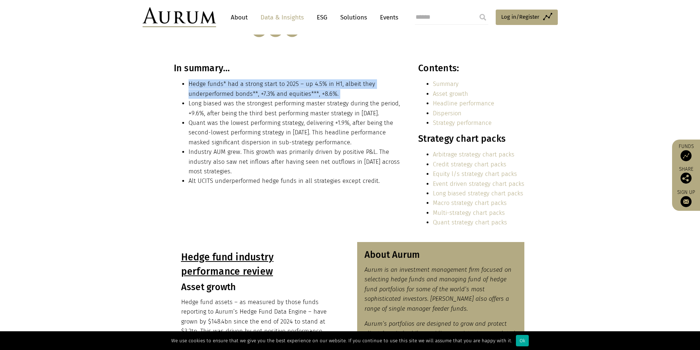
click at [232, 92] on li "Hedge funds* had a strong start to 2025 – up 4.5% in H1, albeit they underperfo…" at bounding box center [296, 88] width 214 height 19
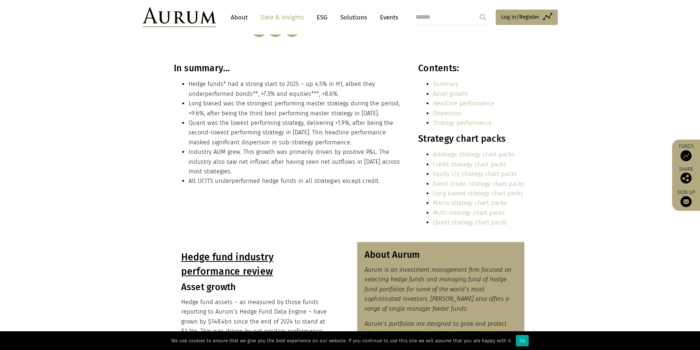
click at [266, 106] on li "Long biased was the strongest performing master strategy during the period, +9.…" at bounding box center [296, 108] width 214 height 19
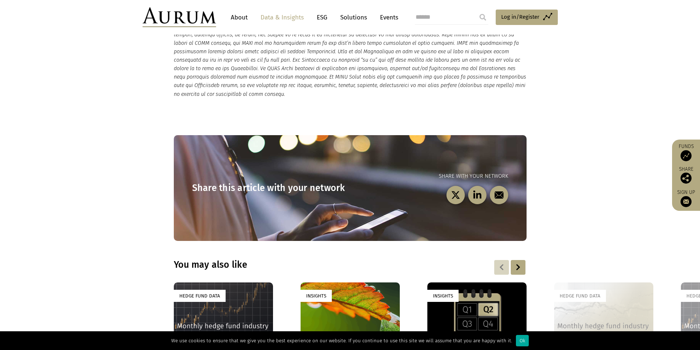
scroll to position [2095, 0]
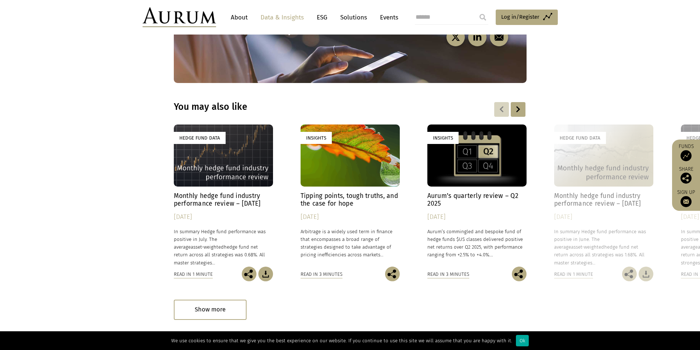
click at [116, 62] on section "Share this article with your network Share with your network" at bounding box center [350, 21] width 700 height 125
